Goal: Find specific page/section

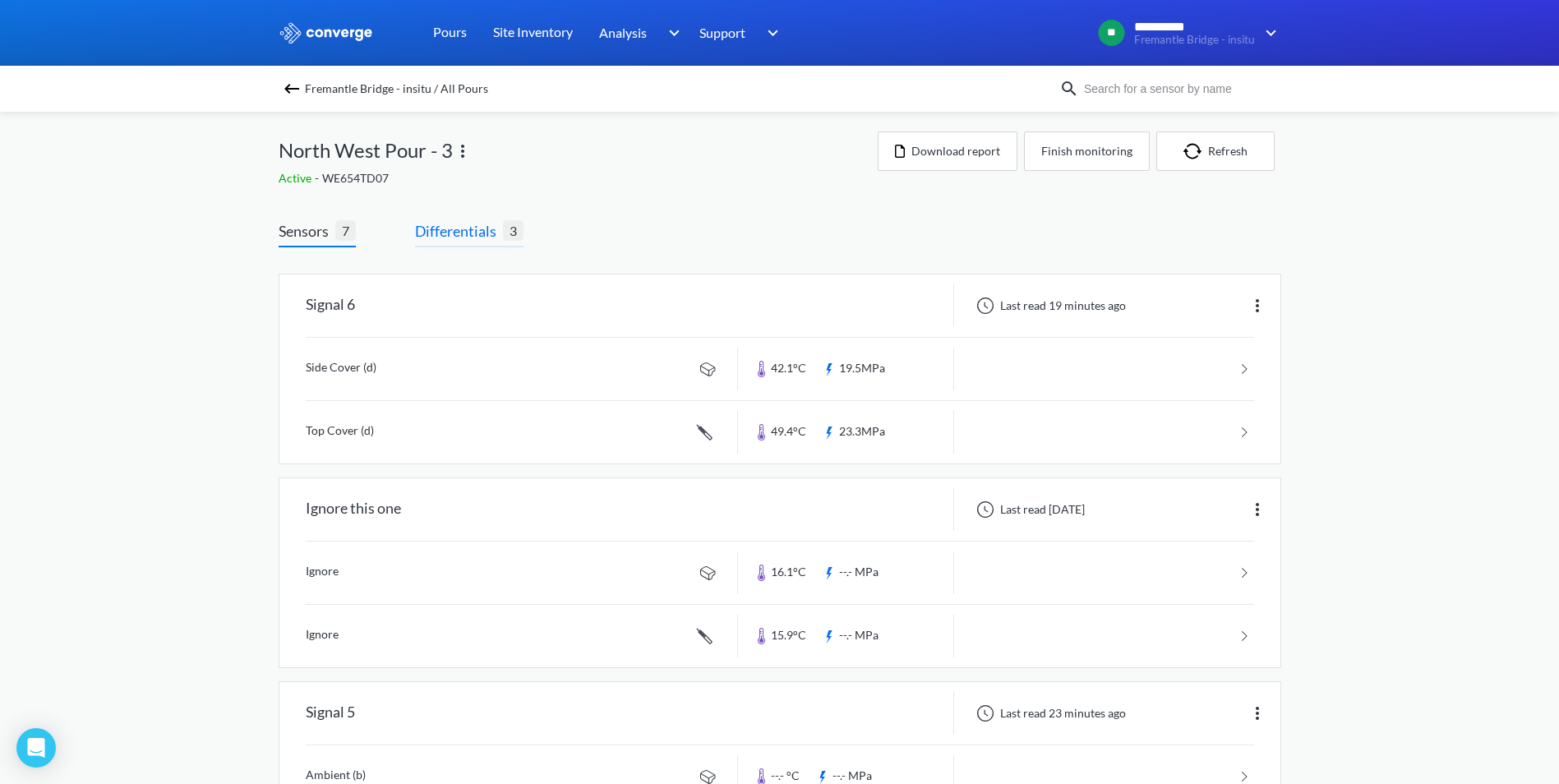
click at [436, 232] on span "Differentials" at bounding box center [459, 230] width 88 height 23
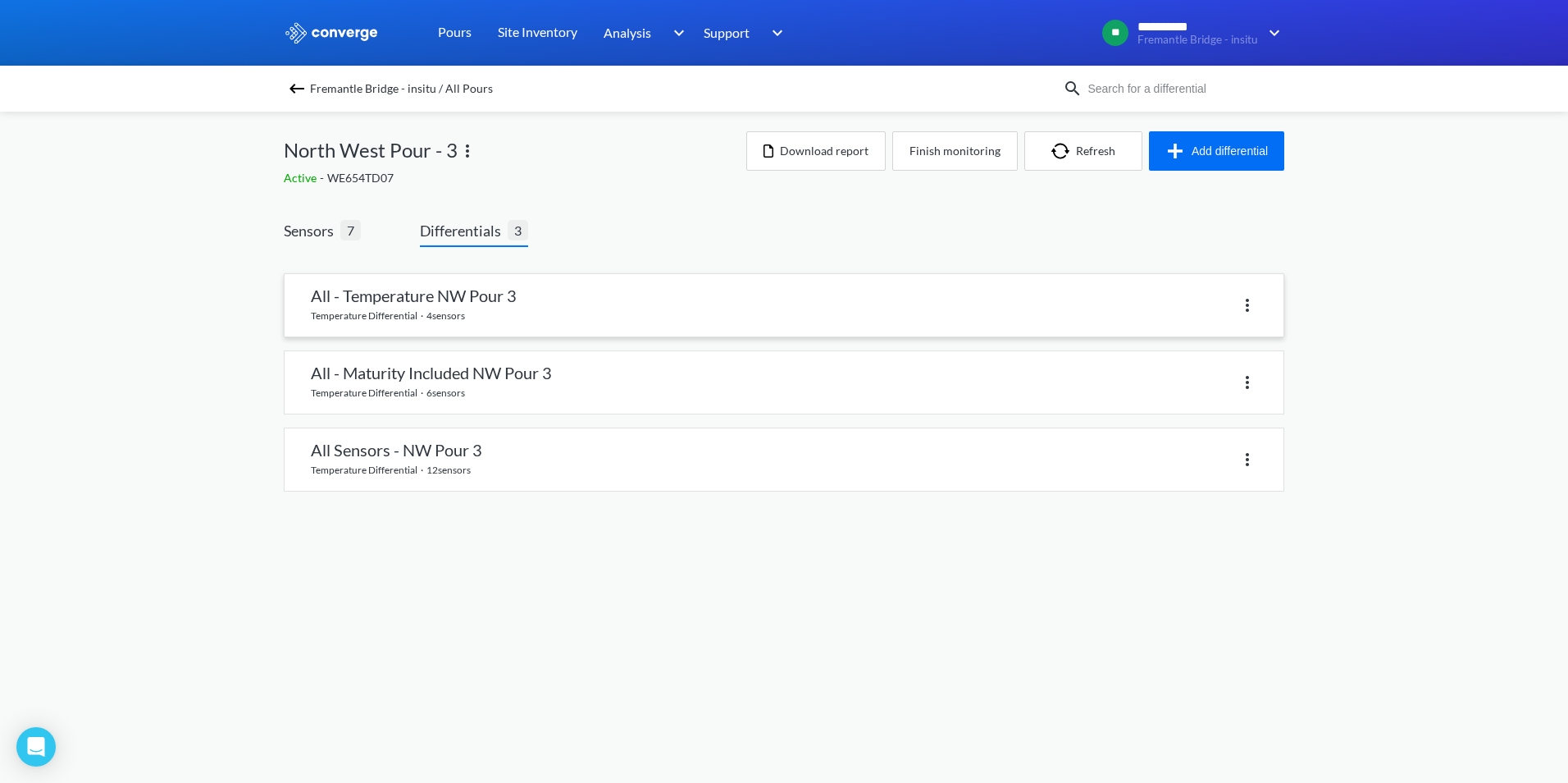
click at [413, 306] on link at bounding box center [784, 305] width 999 height 62
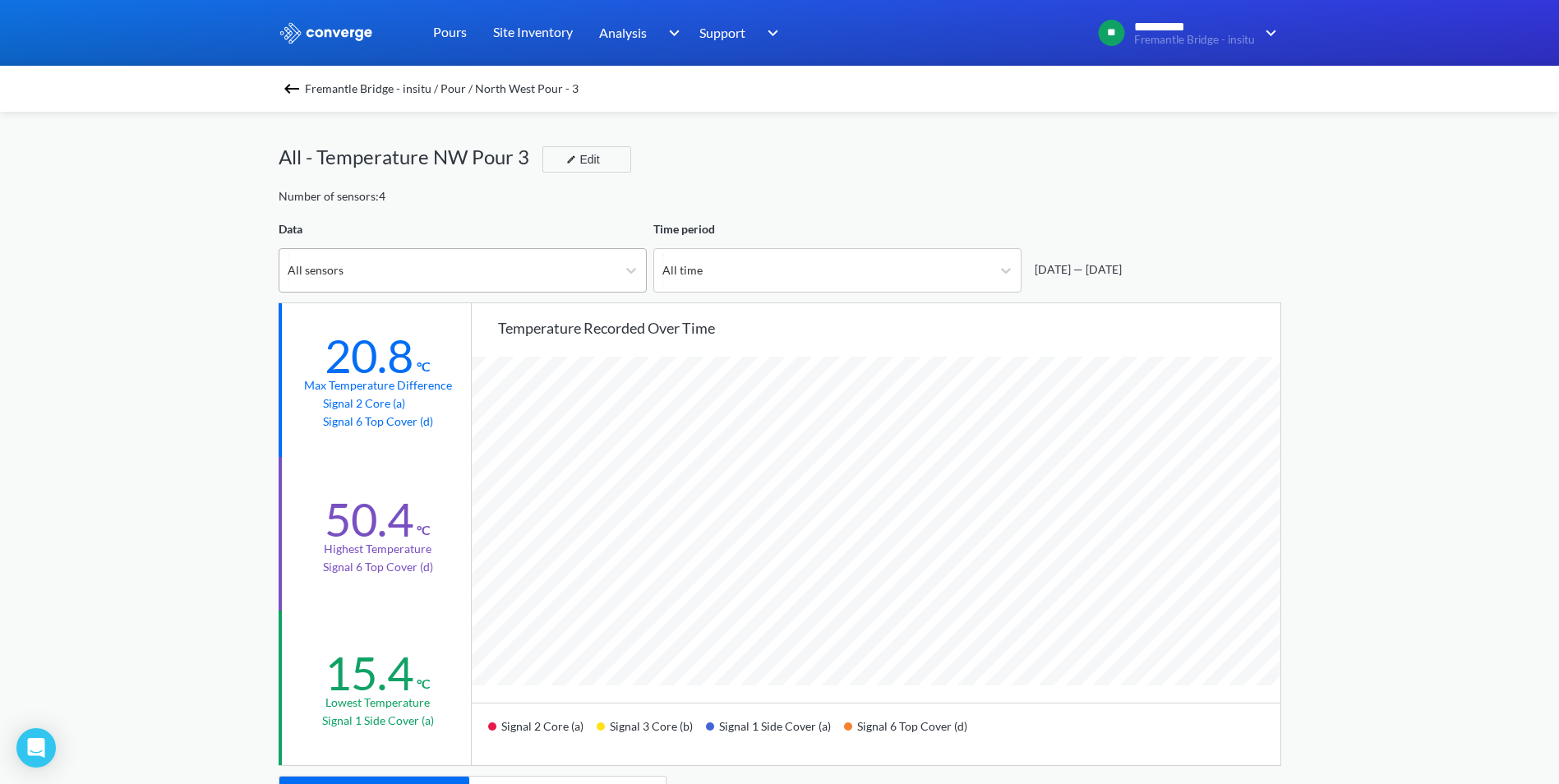
scroll to position [1376, 1559]
